Goal: Information Seeking & Learning: Find specific page/section

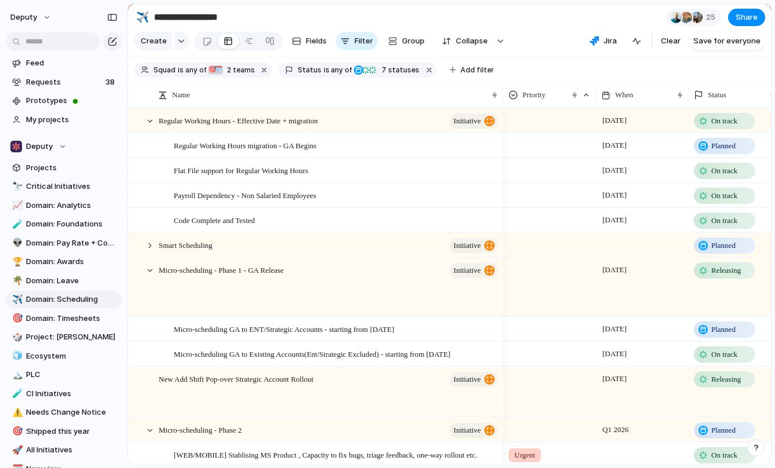
click at [442, 30] on section "**********" at bounding box center [449, 17] width 643 height 26
click at [70, 302] on span "Domain: Scheduling" at bounding box center [71, 300] width 91 height 12
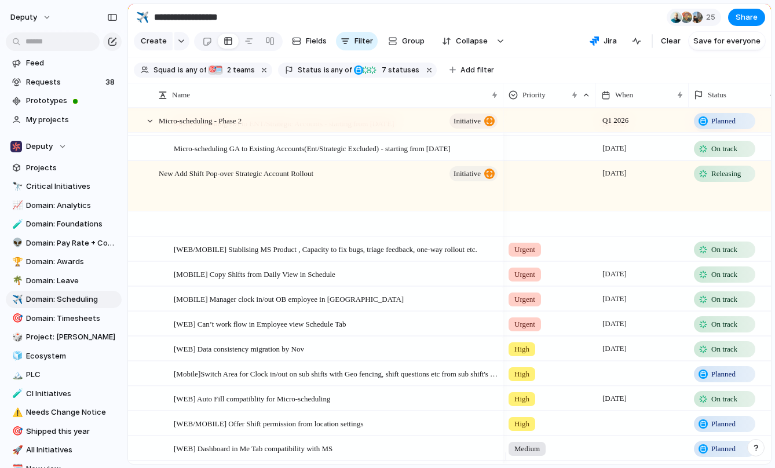
scroll to position [83, 0]
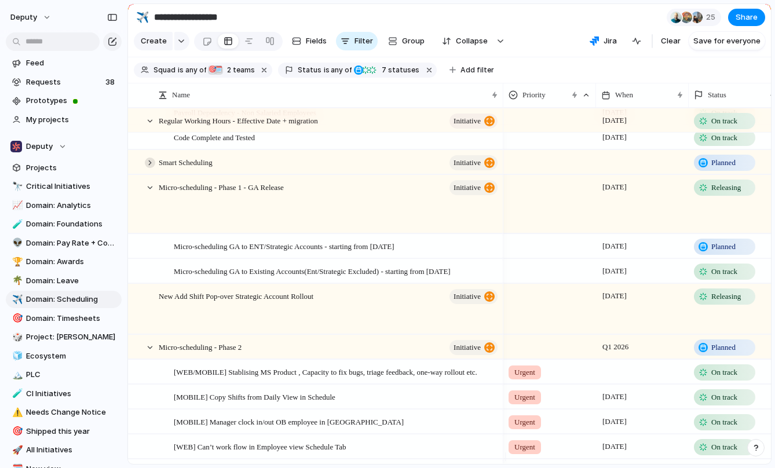
click at [147, 168] on div at bounding box center [150, 162] width 10 height 10
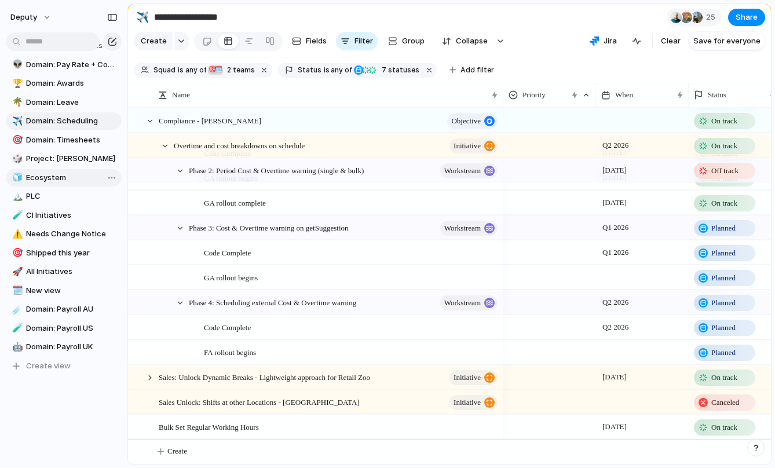
scroll to position [0, 0]
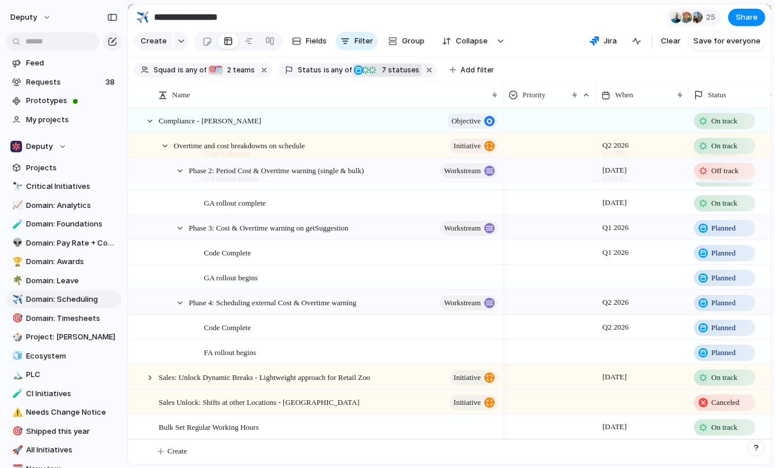
click at [354, 74] on div "button" at bounding box center [358, 69] width 9 height 9
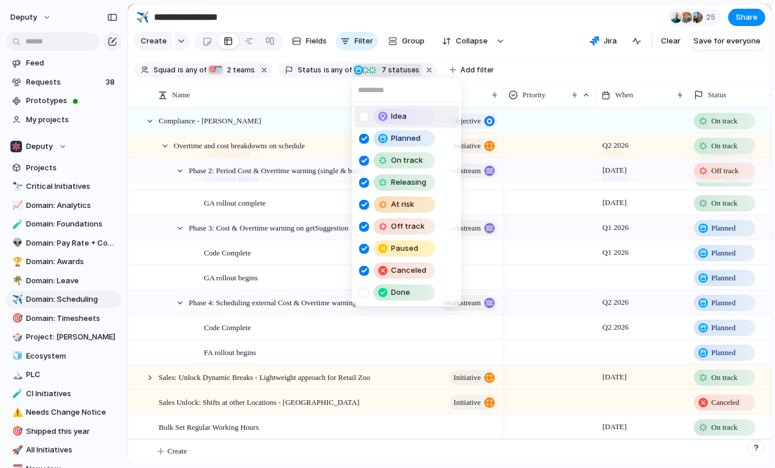
click at [364, 115] on div at bounding box center [364, 117] width 10 height 10
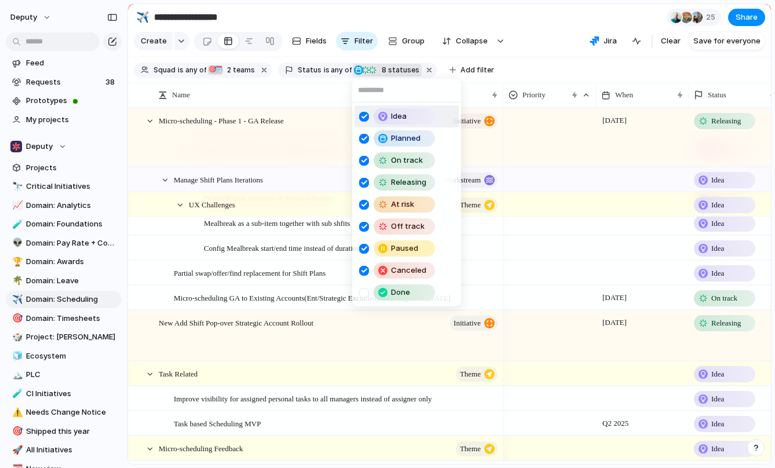
click at [286, 370] on div "Idea Planned On track Releasing At risk Off track Paused Canceled Done" at bounding box center [387, 234] width 775 height 468
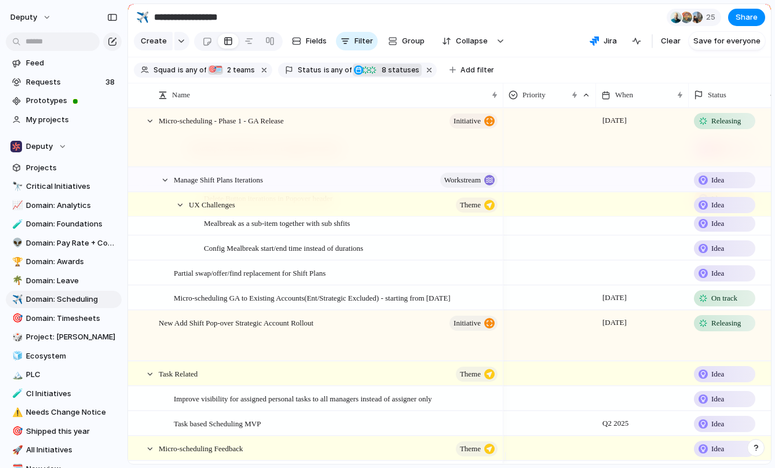
scroll to position [1342, 0]
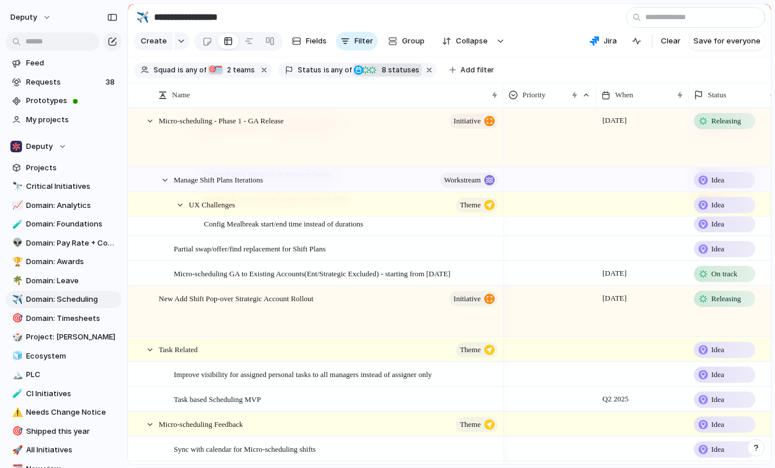
type input "*"
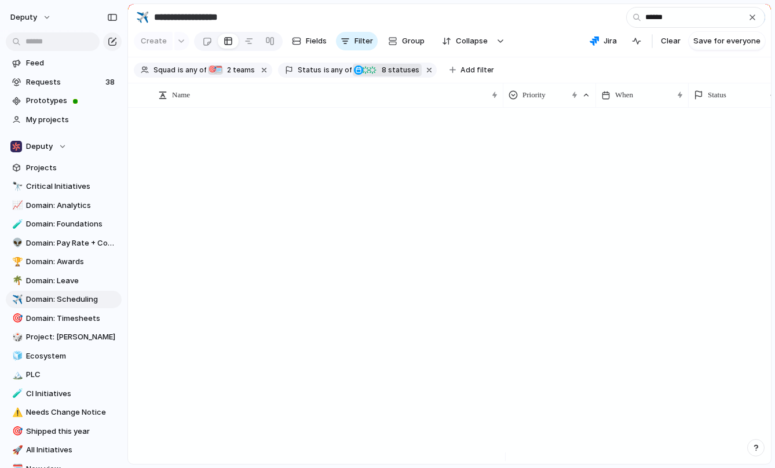
scroll to position [0, 0]
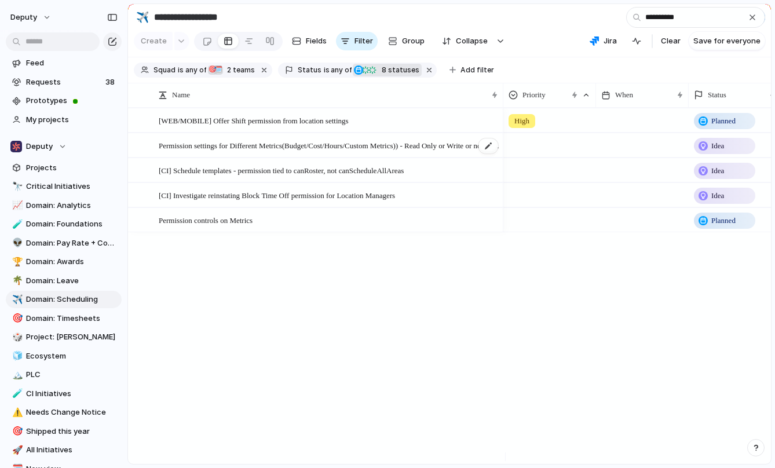
type input "**********"
click at [295, 152] on span "Permission settings for Different Metrics(Budget/Cost/Hours/Custom Metrics)) - …" at bounding box center [329, 144] width 340 height 13
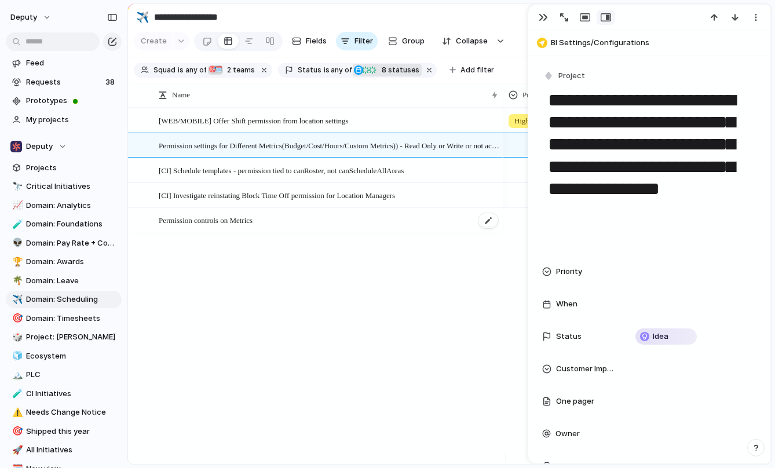
click at [210, 226] on span "Permission controls on Metrics" at bounding box center [206, 219] width 94 height 13
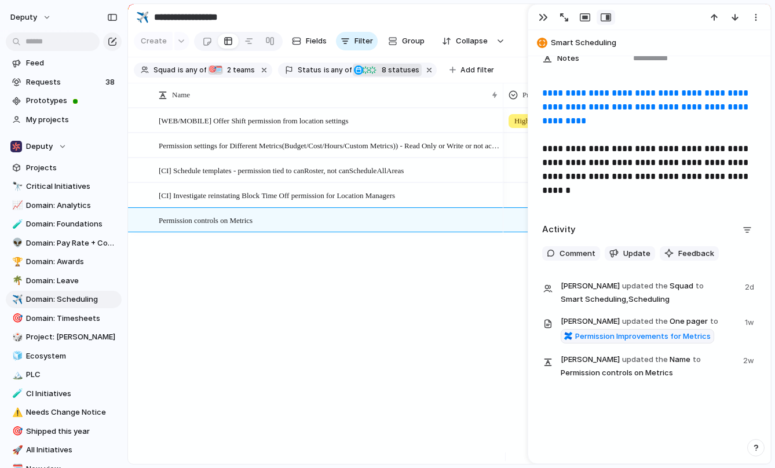
scroll to position [573, 0]
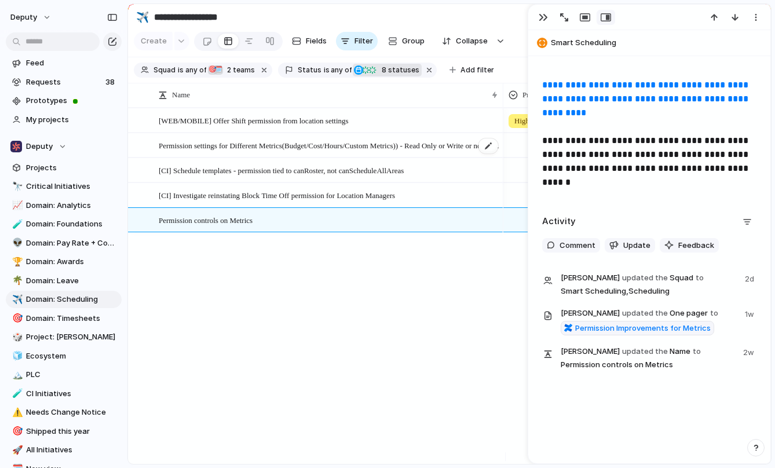
click at [240, 152] on span "Permission settings for Different Metrics(Budget/Cost/Hours/Custom Metrics)) - …" at bounding box center [329, 144] width 340 height 13
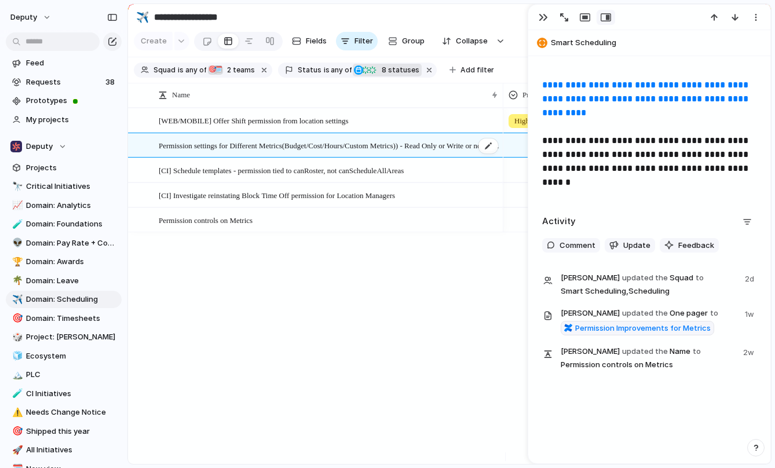
type textarea "**********"
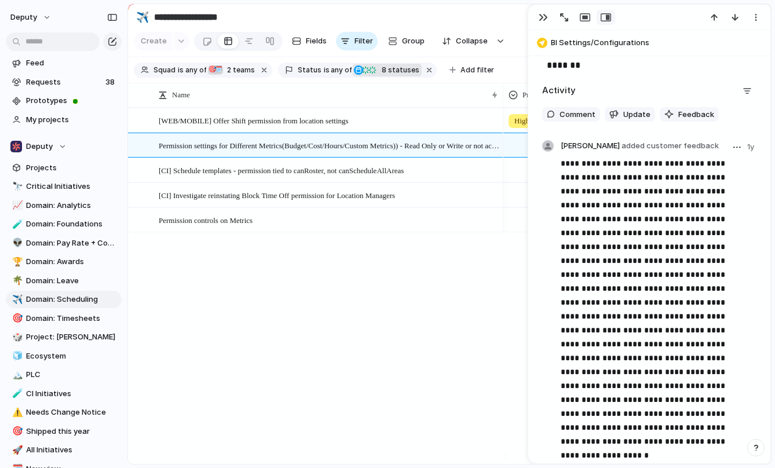
scroll to position [825, 0]
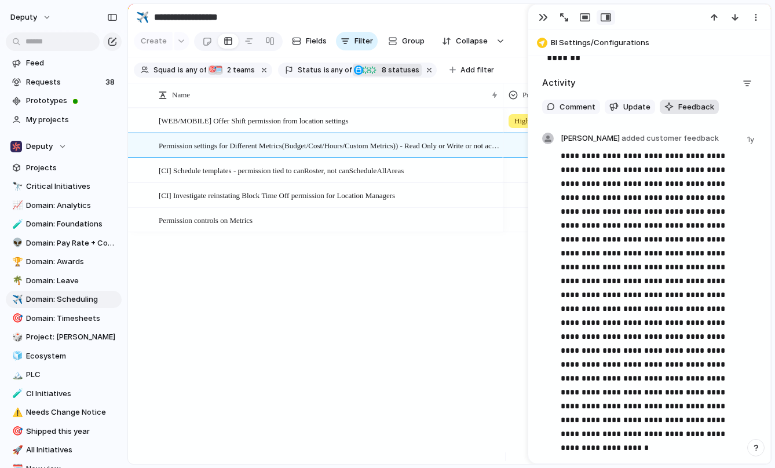
click at [688, 105] on span "Feedback" at bounding box center [696, 107] width 36 height 12
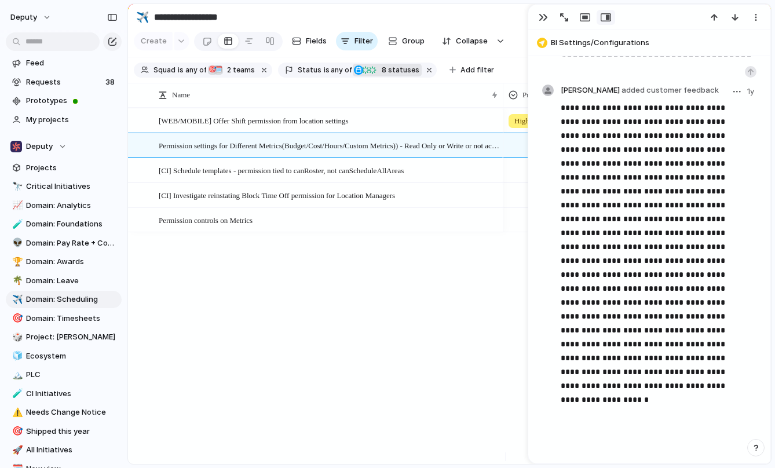
scroll to position [874, 0]
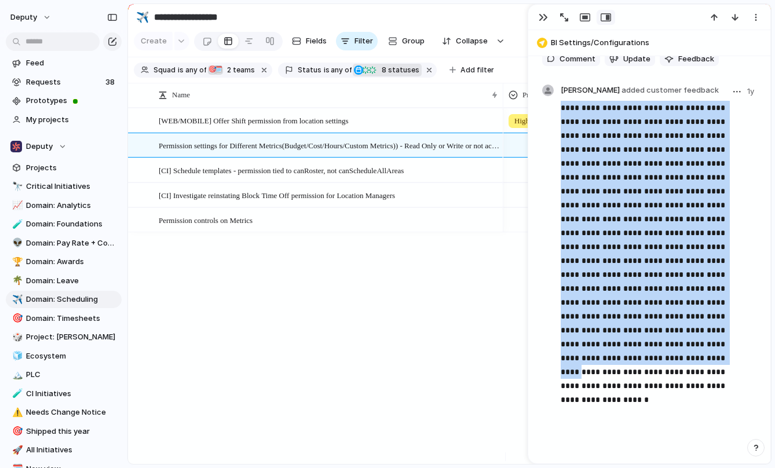
drag, startPoint x: 562, startPoint y: 108, endPoint x: 709, endPoint y: 332, distance: 267.5
click at [709, 332] on p "**********" at bounding box center [653, 233] width 186 height 264
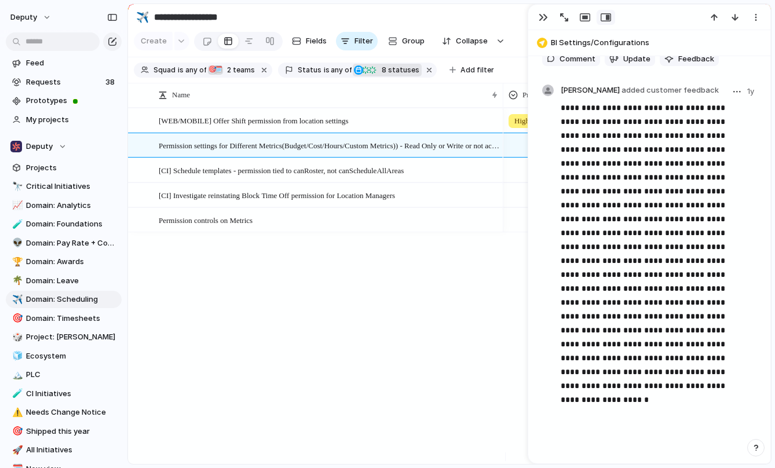
click at [733, 350] on p "**********" at bounding box center [653, 233] width 186 height 264
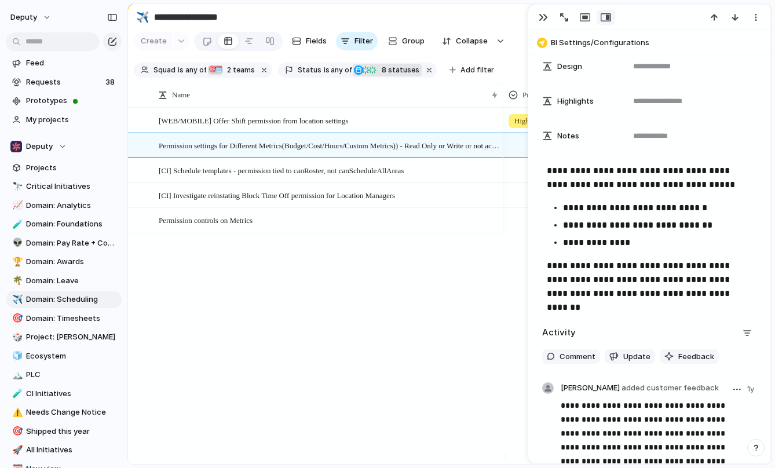
scroll to position [478, 0]
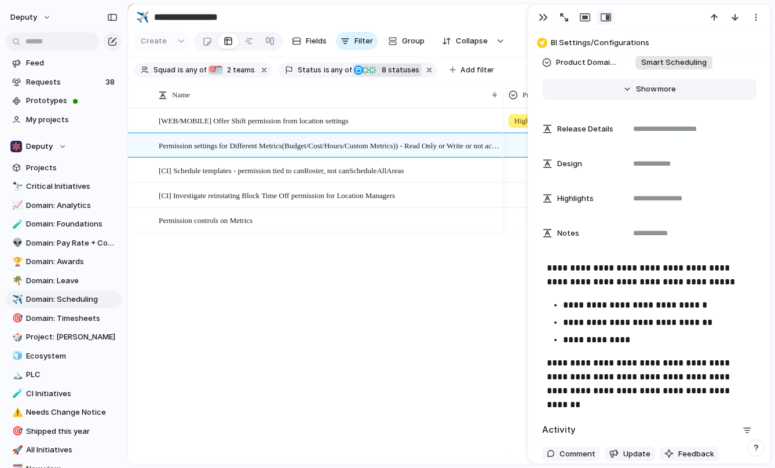
click at [637, 90] on span "Show" at bounding box center [646, 89] width 21 height 12
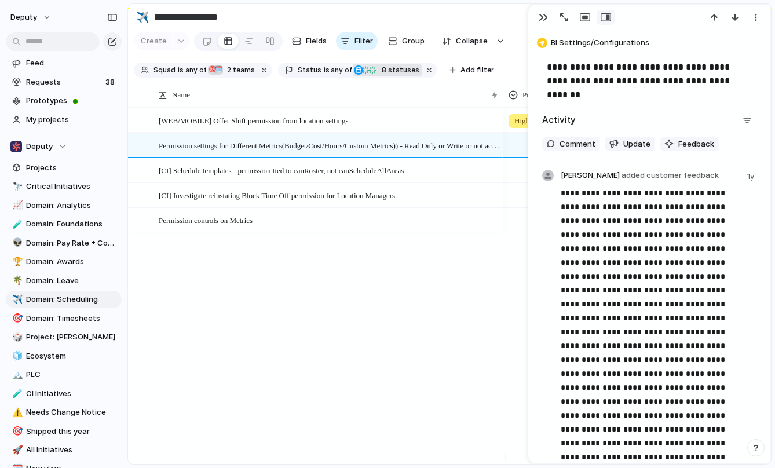
scroll to position [2300, 0]
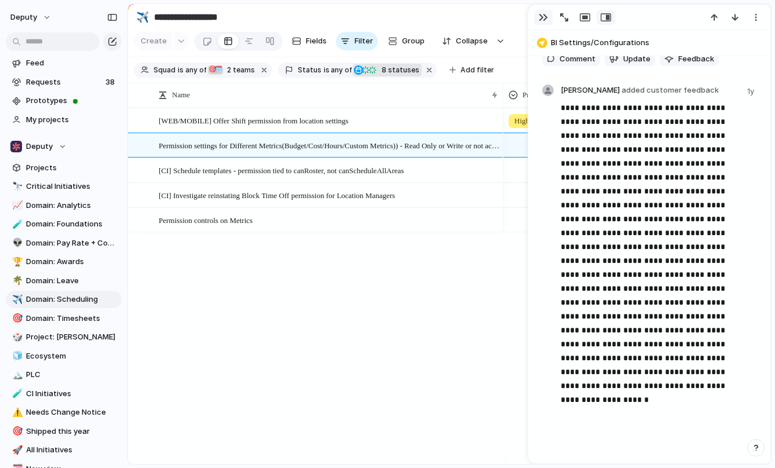
click at [545, 19] on div "button" at bounding box center [542, 17] width 9 height 9
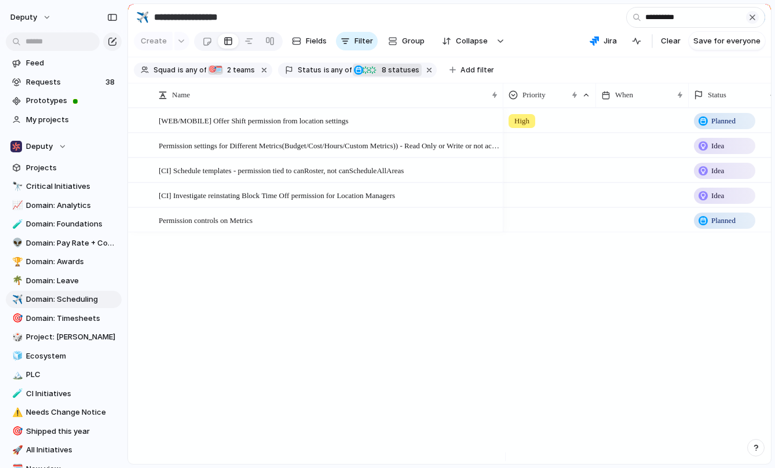
click at [754, 22] on div "button" at bounding box center [751, 17] width 9 height 9
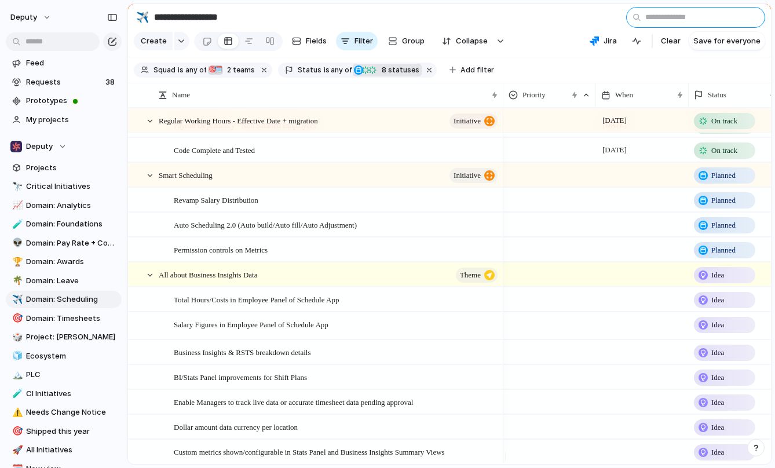
scroll to position [116, 0]
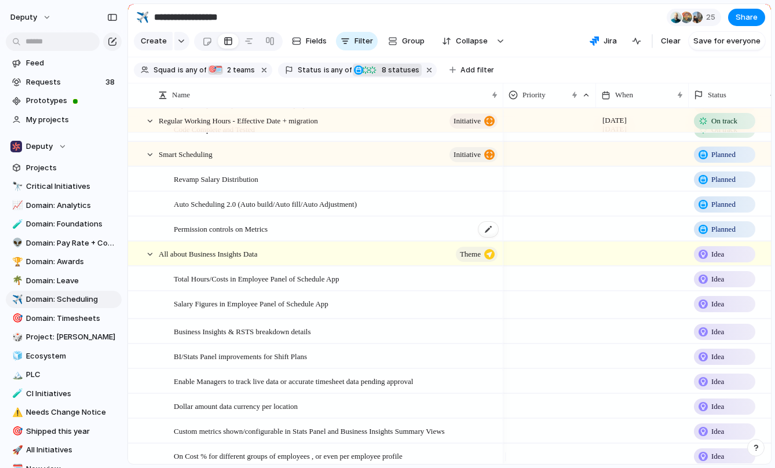
click at [244, 235] on span "Permission controls on Metrics" at bounding box center [221, 228] width 94 height 13
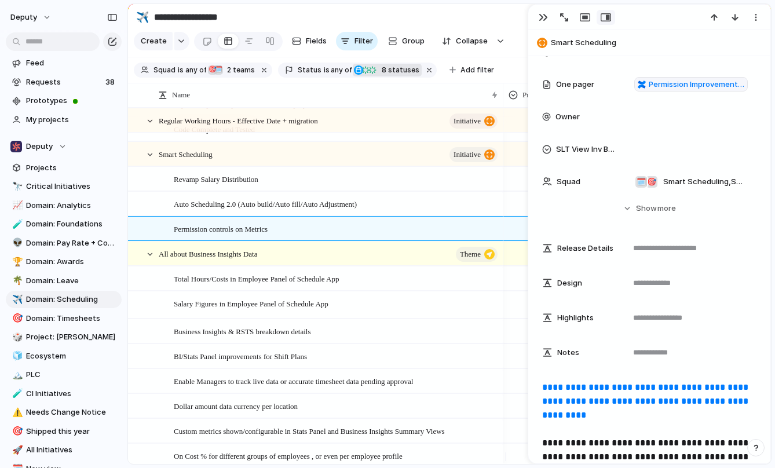
scroll to position [191, 0]
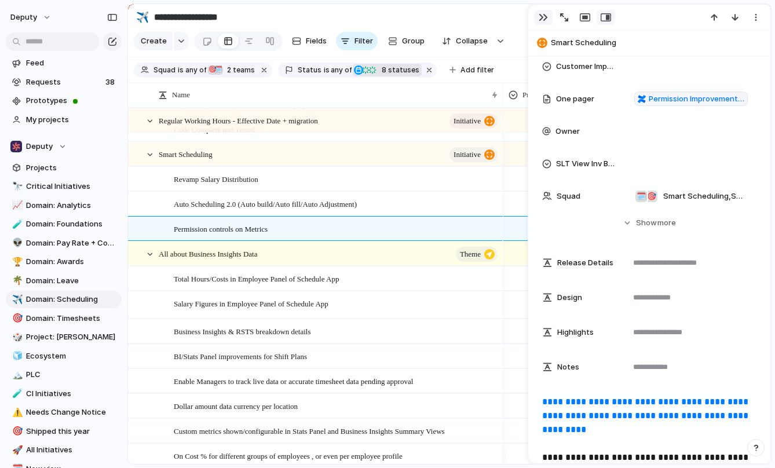
click at [534, 22] on button "button" at bounding box center [543, 17] width 19 height 15
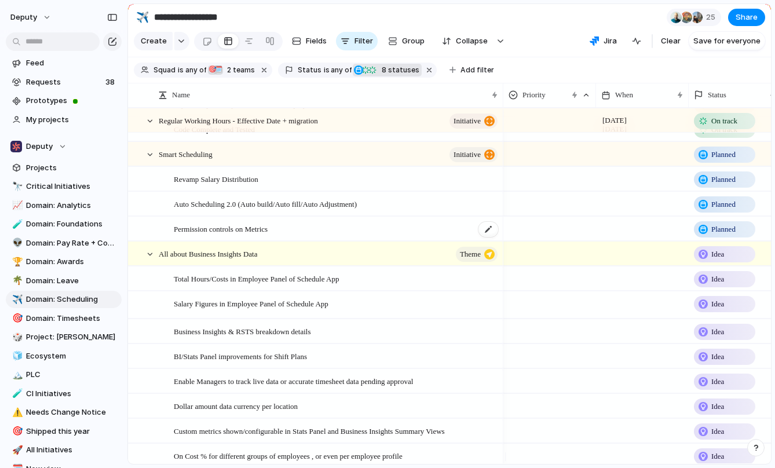
click at [245, 235] on span "Permission controls on Metrics" at bounding box center [221, 228] width 94 height 13
